Goal: Use online tool/utility: Utilize a website feature to perform a specific function

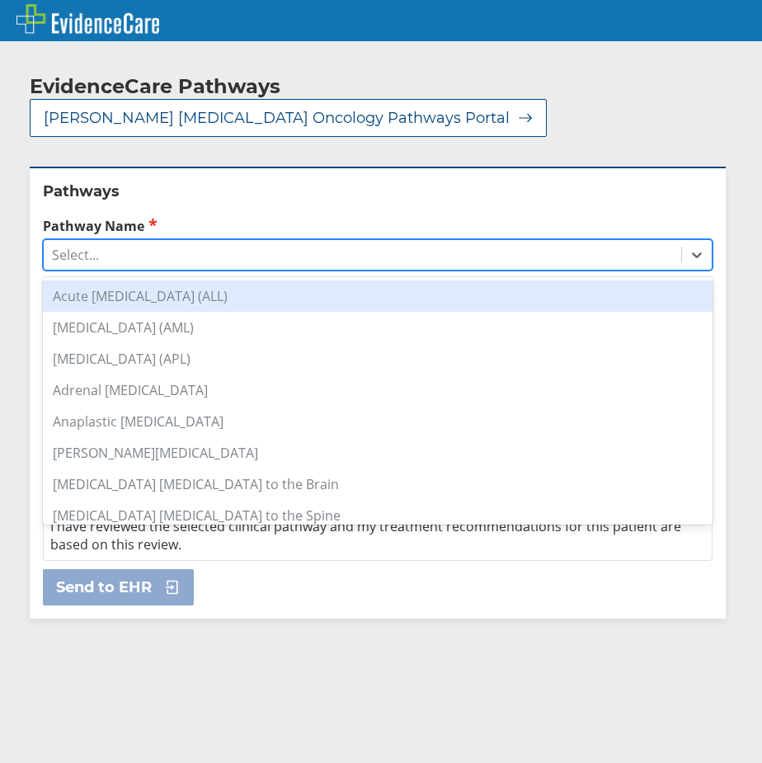
click at [220, 241] on div "Select..." at bounding box center [363, 255] width 638 height 28
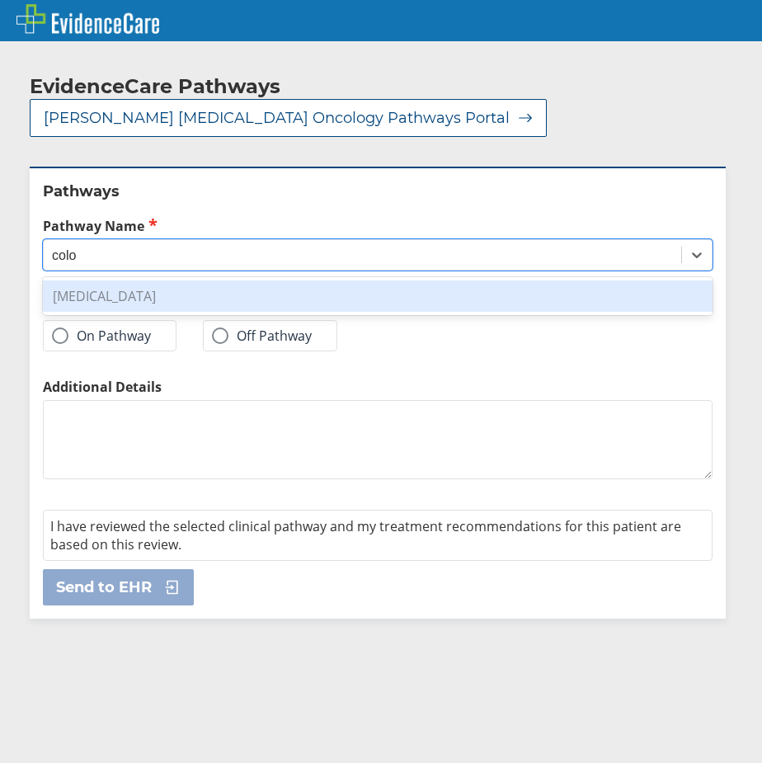
click at [231, 281] on div "[MEDICAL_DATA]" at bounding box center [378, 296] width 670 height 31
type input "colo"
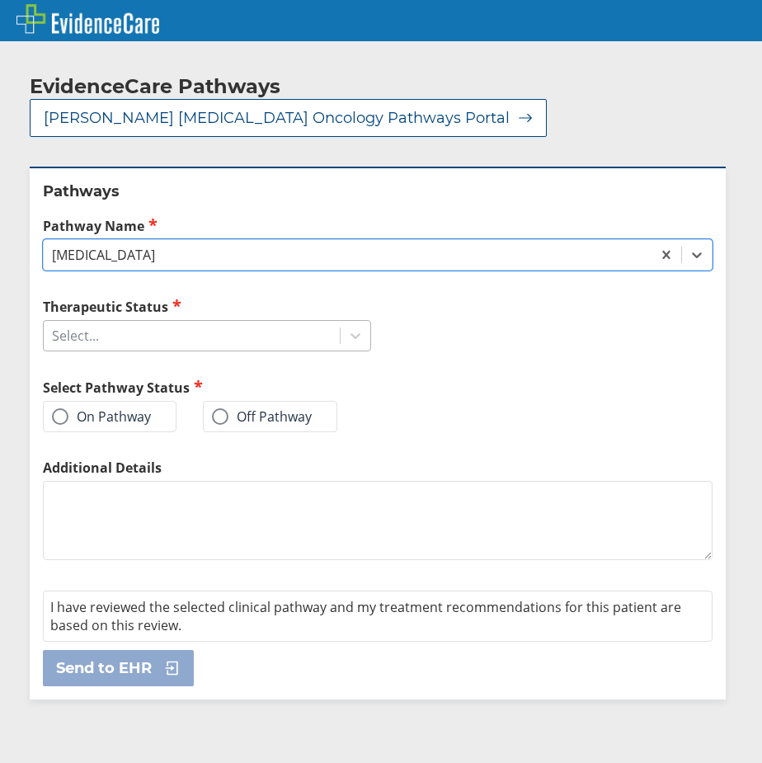
click at [122, 322] on div "Select..." at bounding box center [192, 336] width 296 height 28
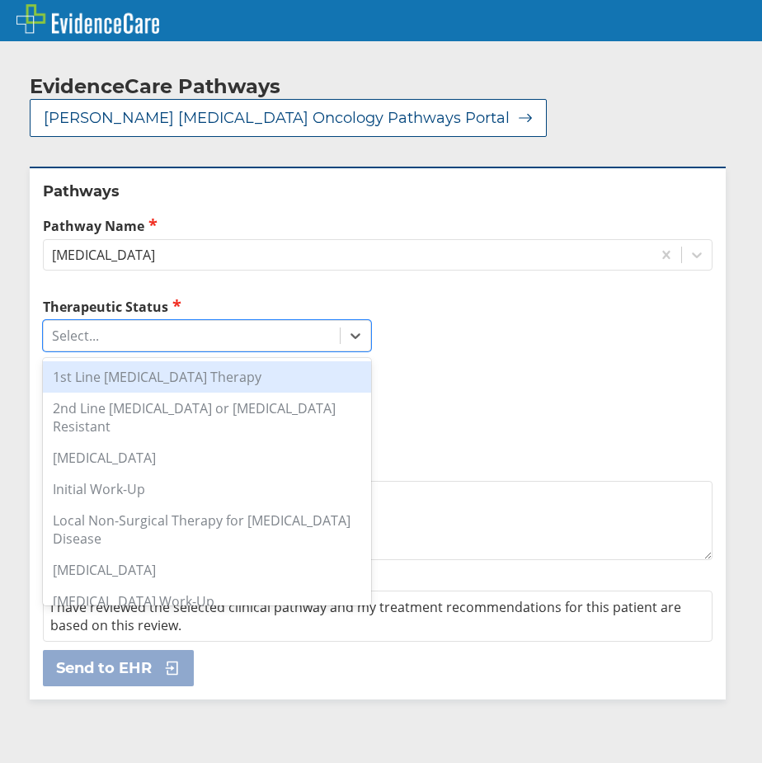
click at [139, 361] on div "1st Line [MEDICAL_DATA] Therapy" at bounding box center [207, 376] width 328 height 31
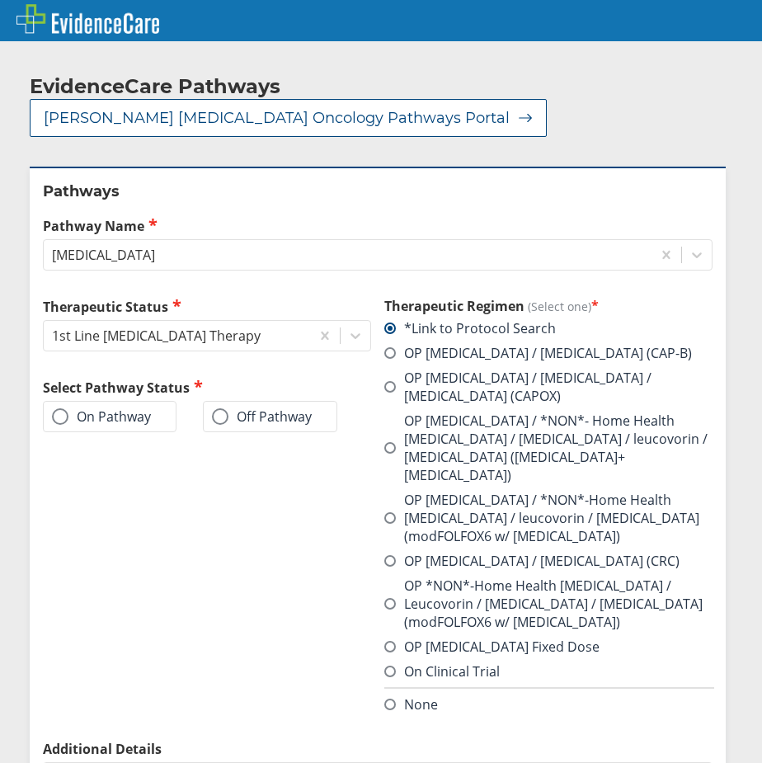
click at [385, 512] on span at bounding box center [391, 518] width 12 height 12
click at [0, 0] on input "OP [MEDICAL_DATA] / *NON*-Home Health [MEDICAL_DATA] / leucovorin / [MEDICAL_DA…" at bounding box center [0, 0] width 0 height 0
click at [120, 408] on label "On Pathway" at bounding box center [101, 416] width 99 height 17
click at [0, 0] on input "On Pathway" at bounding box center [0, 0] width 0 height 0
